Goal: Information Seeking & Learning: Stay updated

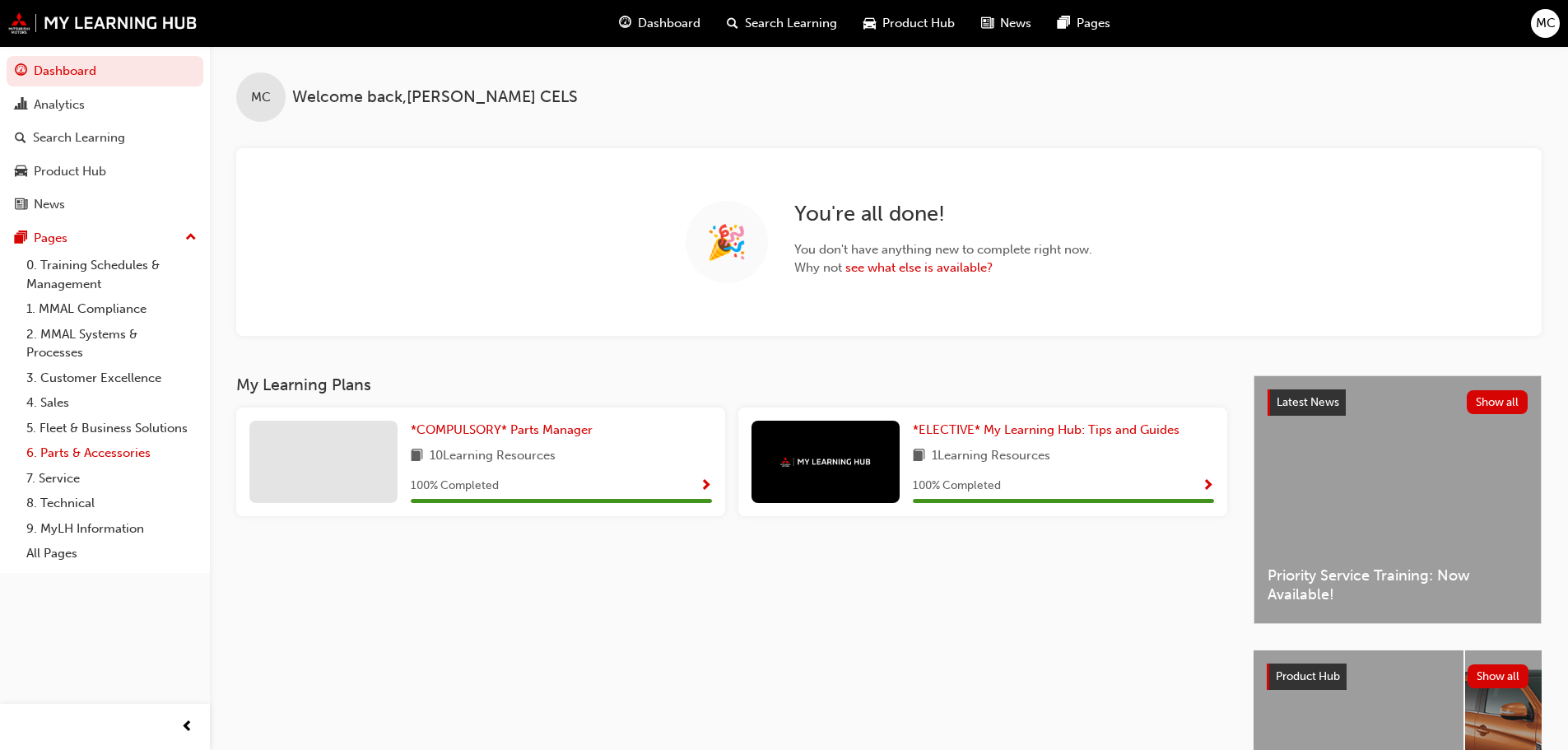
click at [79, 452] on link "6. Parts & Accessories" at bounding box center [111, 453] width 184 height 26
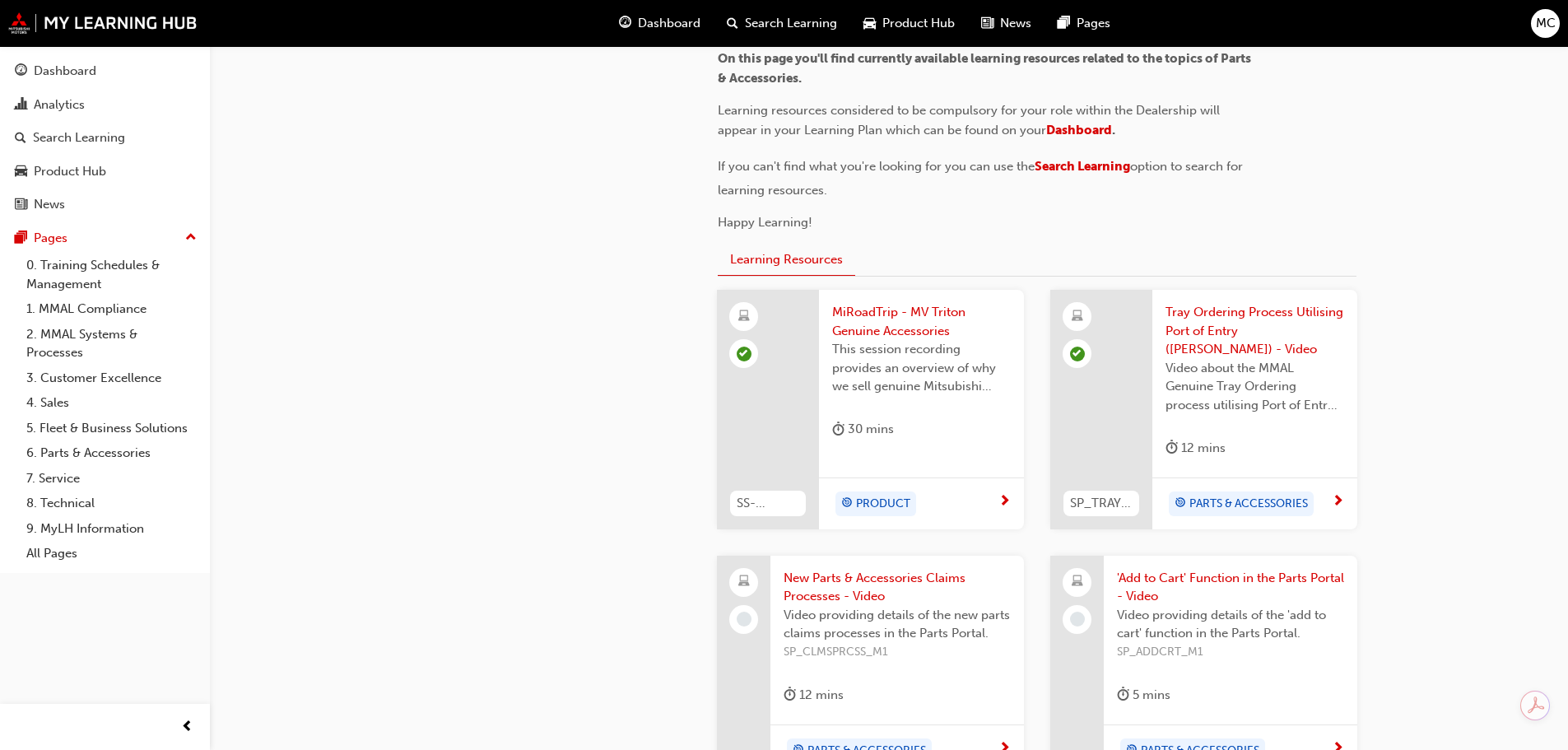
scroll to position [494, 0]
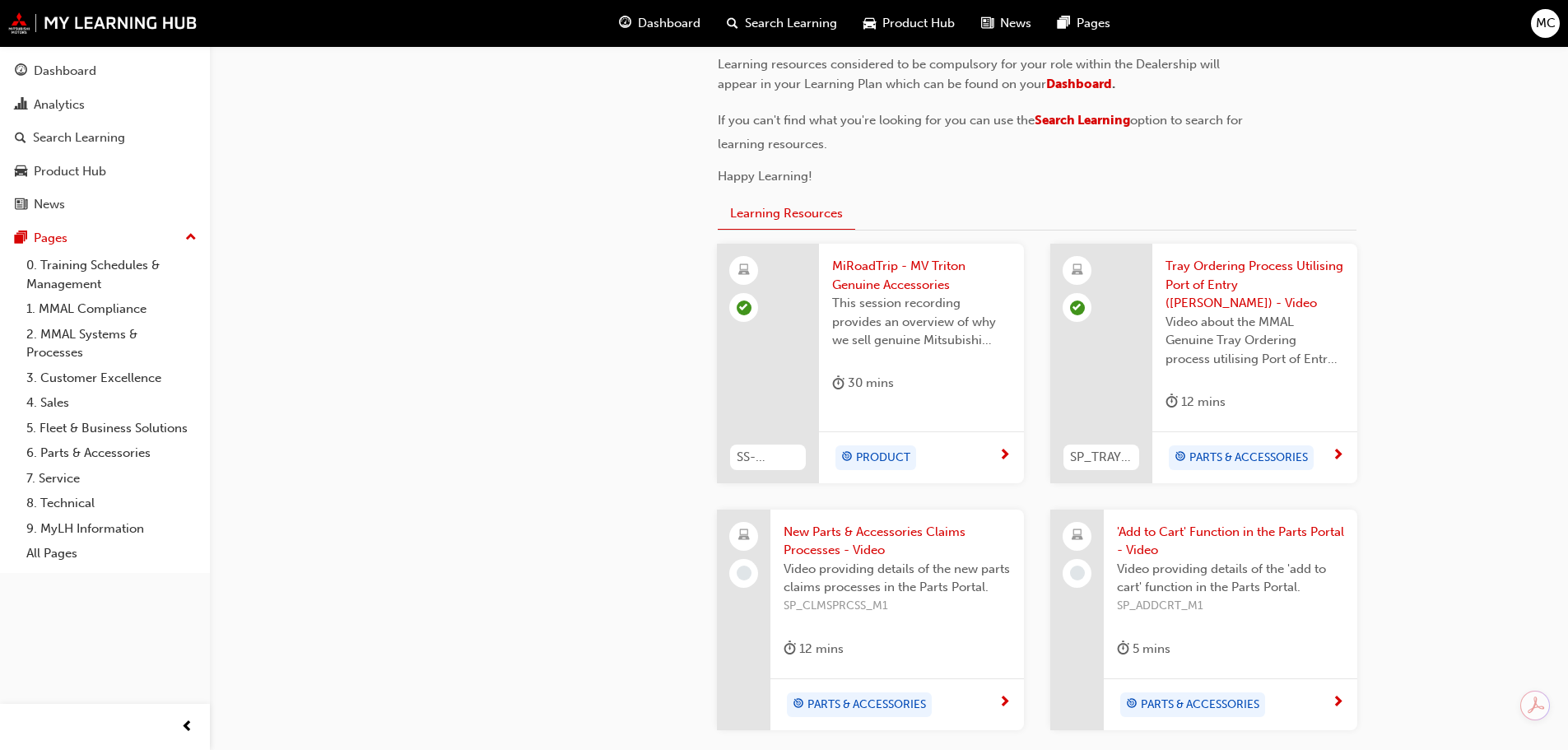
click at [895, 272] on span "MiRoadTrip - MV Triton Genuine Accessories" at bounding box center [921, 276] width 178 height 37
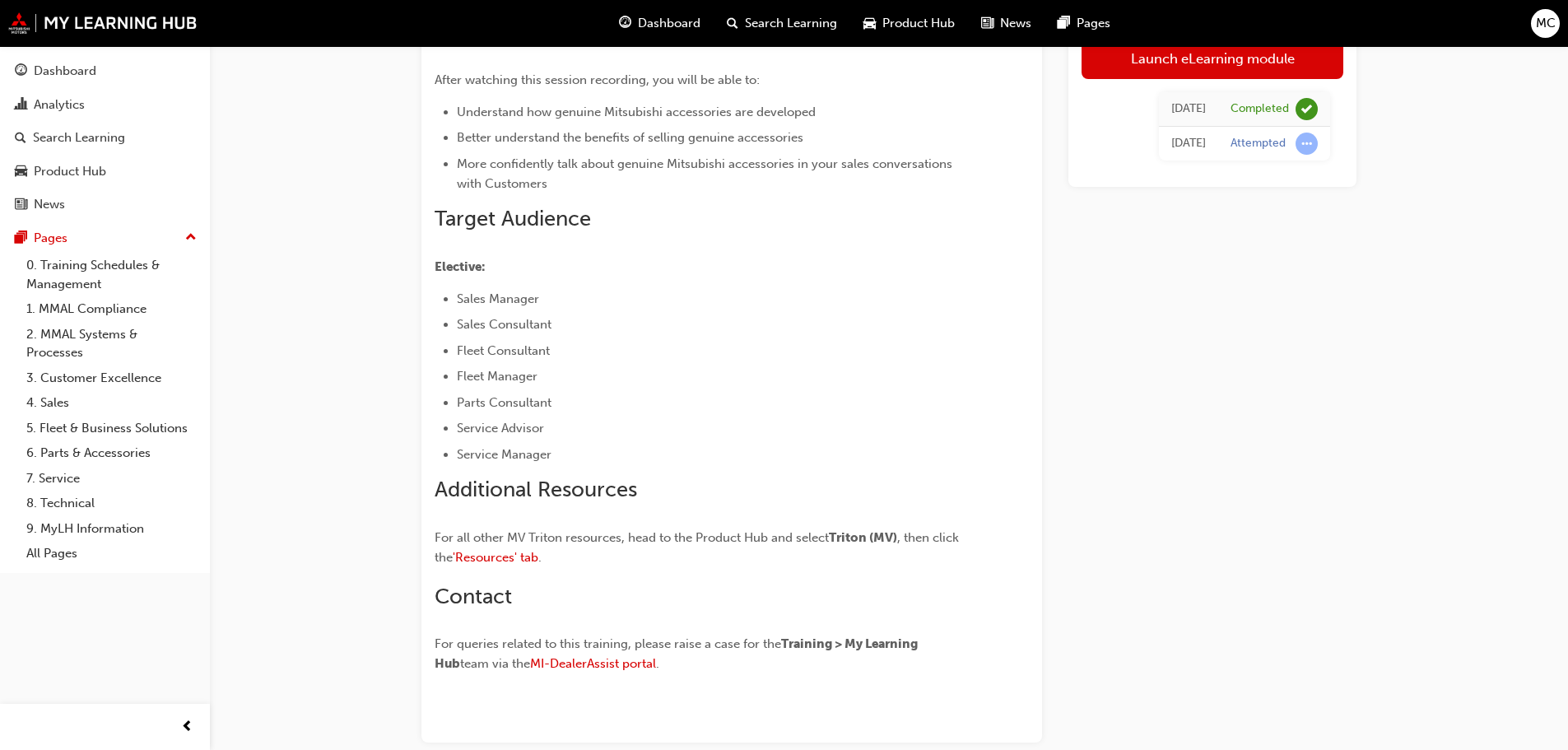
scroll to position [162, 0]
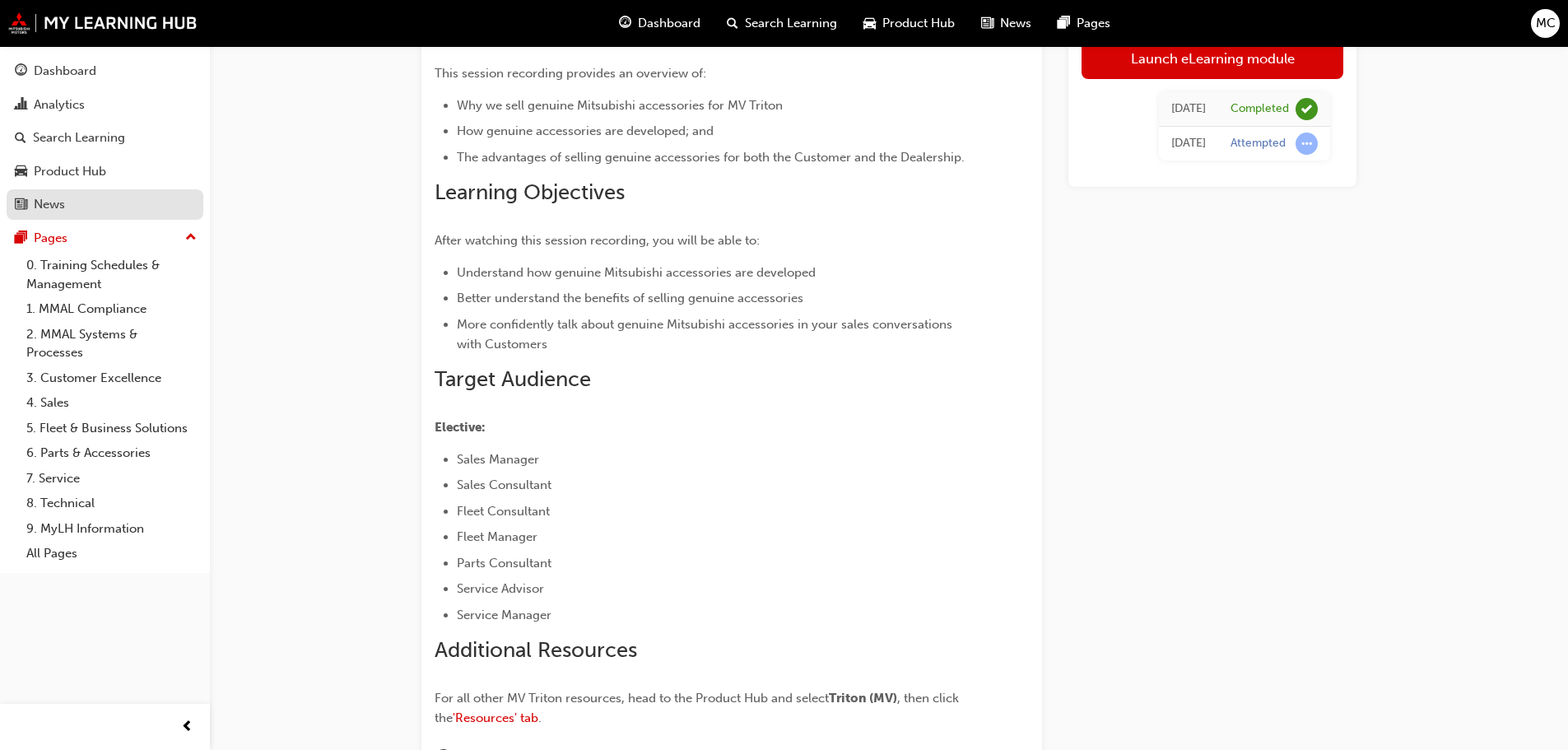
click at [69, 203] on div "News" at bounding box center [104, 204] width 180 height 20
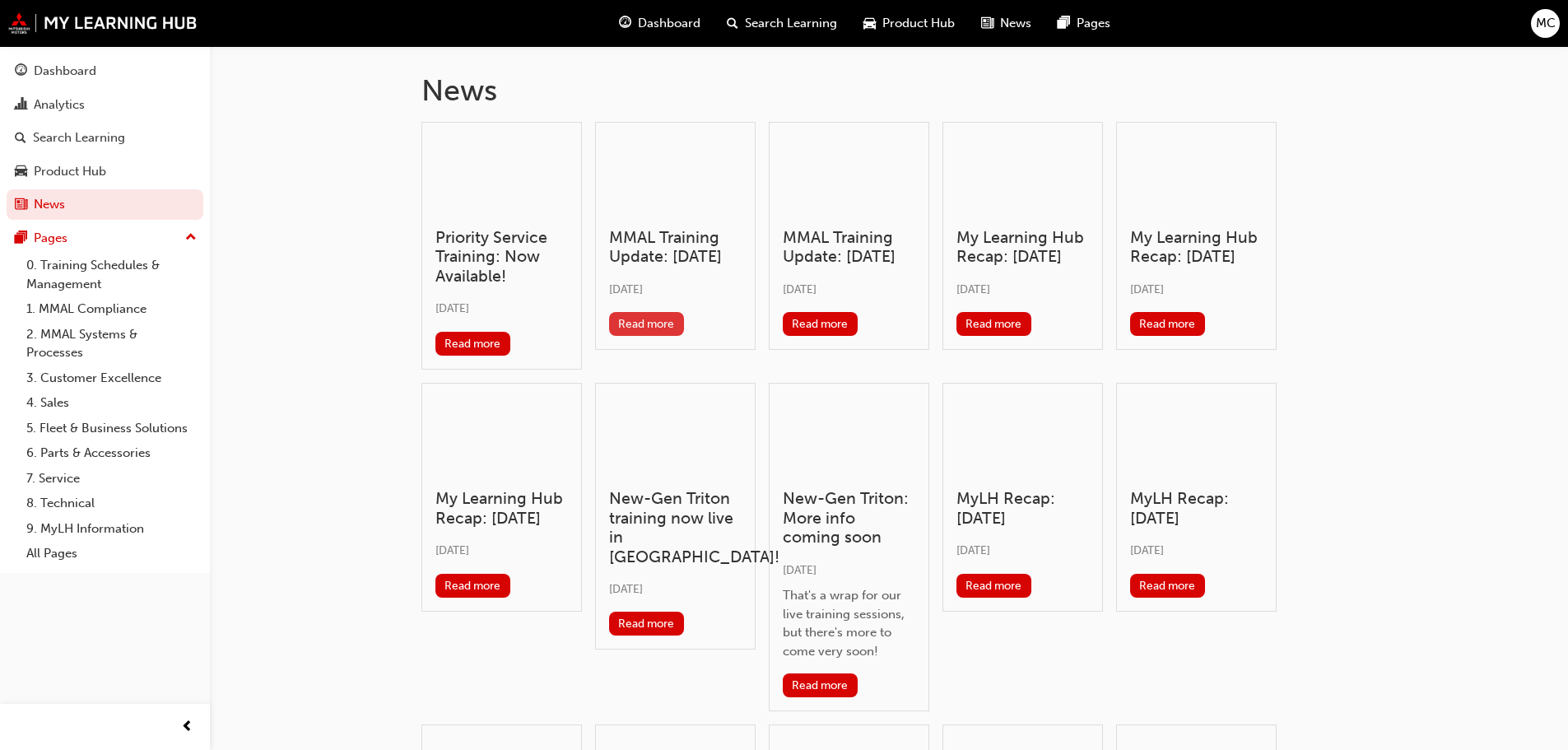
click at [659, 336] on button "Read more" at bounding box center [646, 324] width 75 height 24
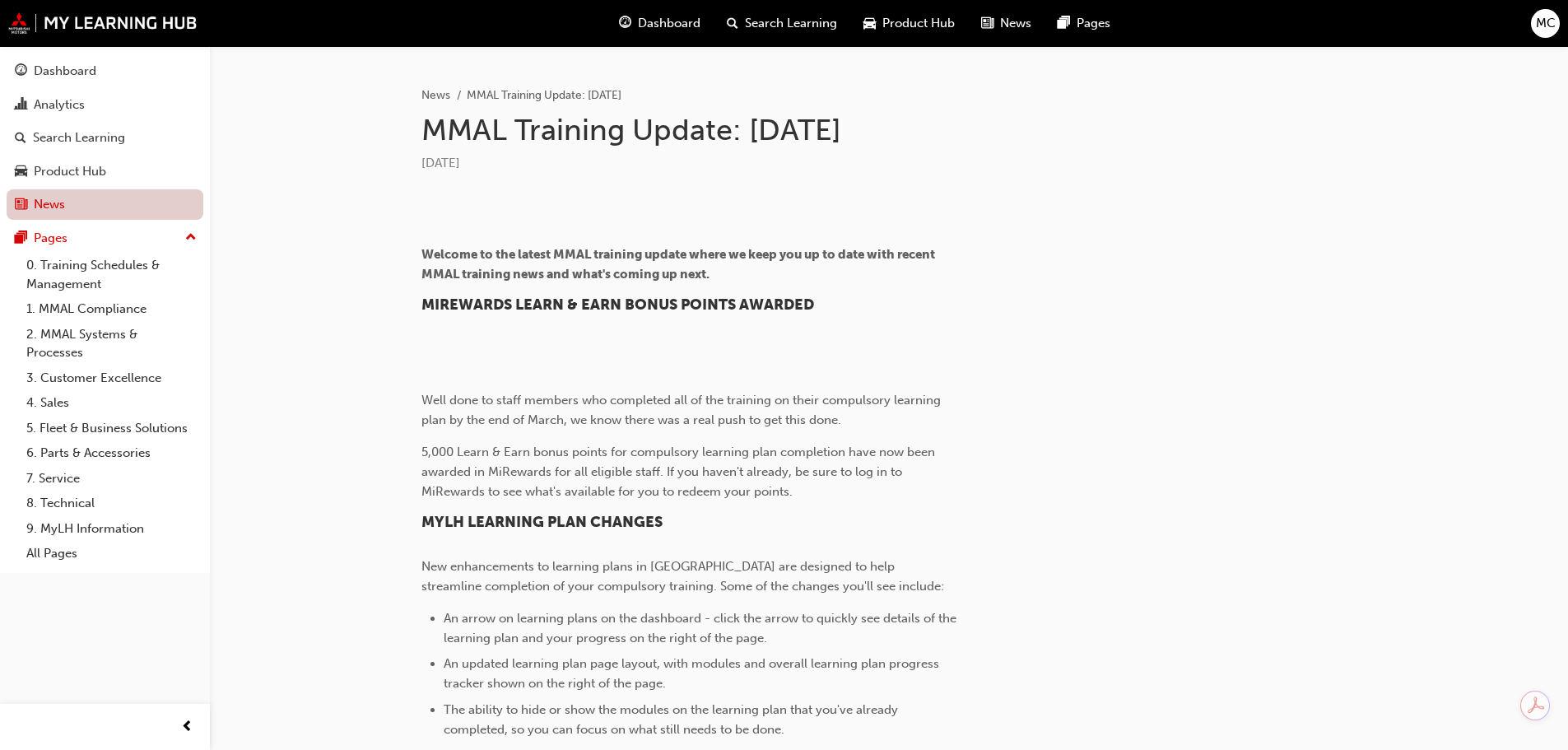
click at [39, 199] on link "News" at bounding box center [104, 204] width 197 height 31
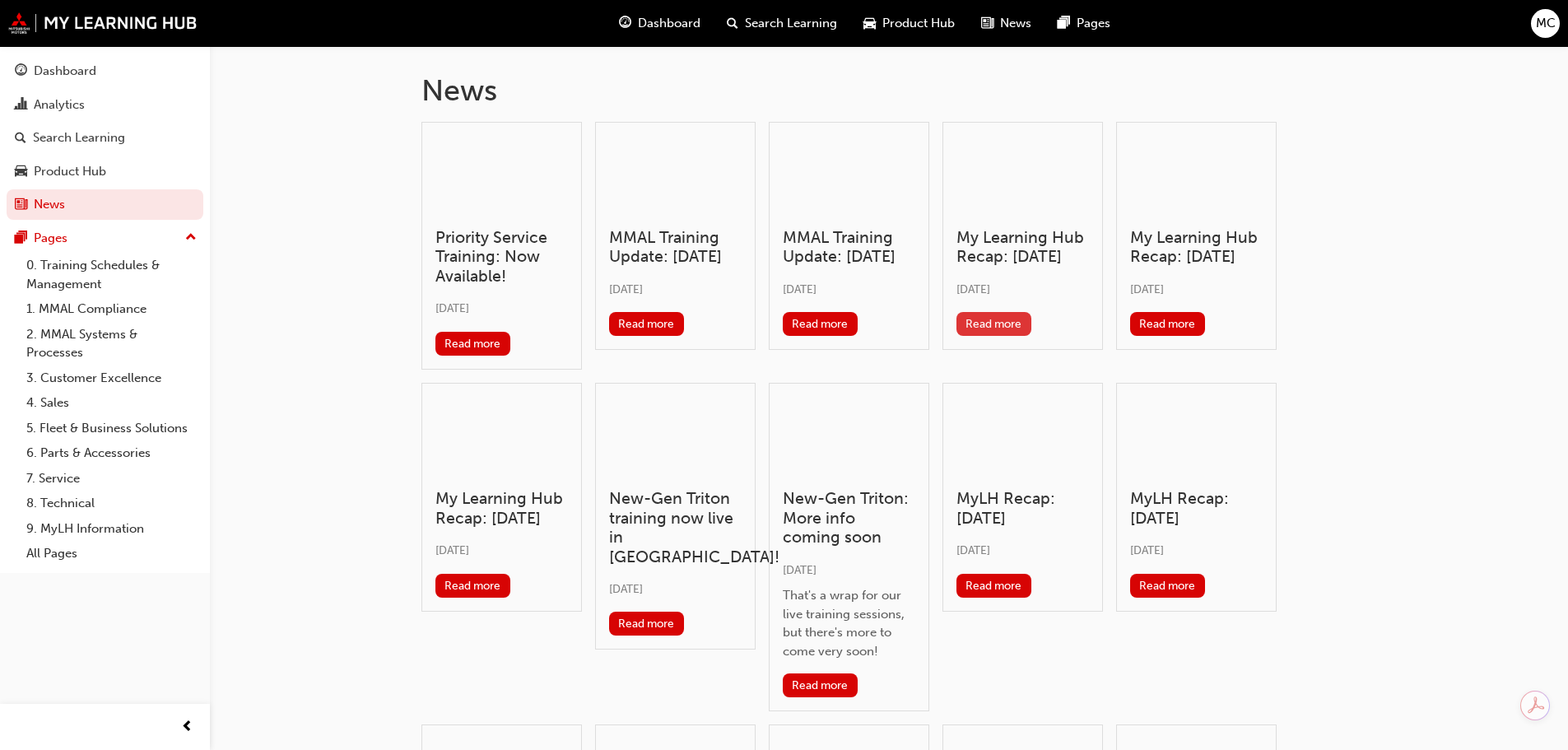
click at [1004, 336] on button "Read more" at bounding box center [994, 324] width 75 height 24
